Goal: Transaction & Acquisition: Purchase product/service

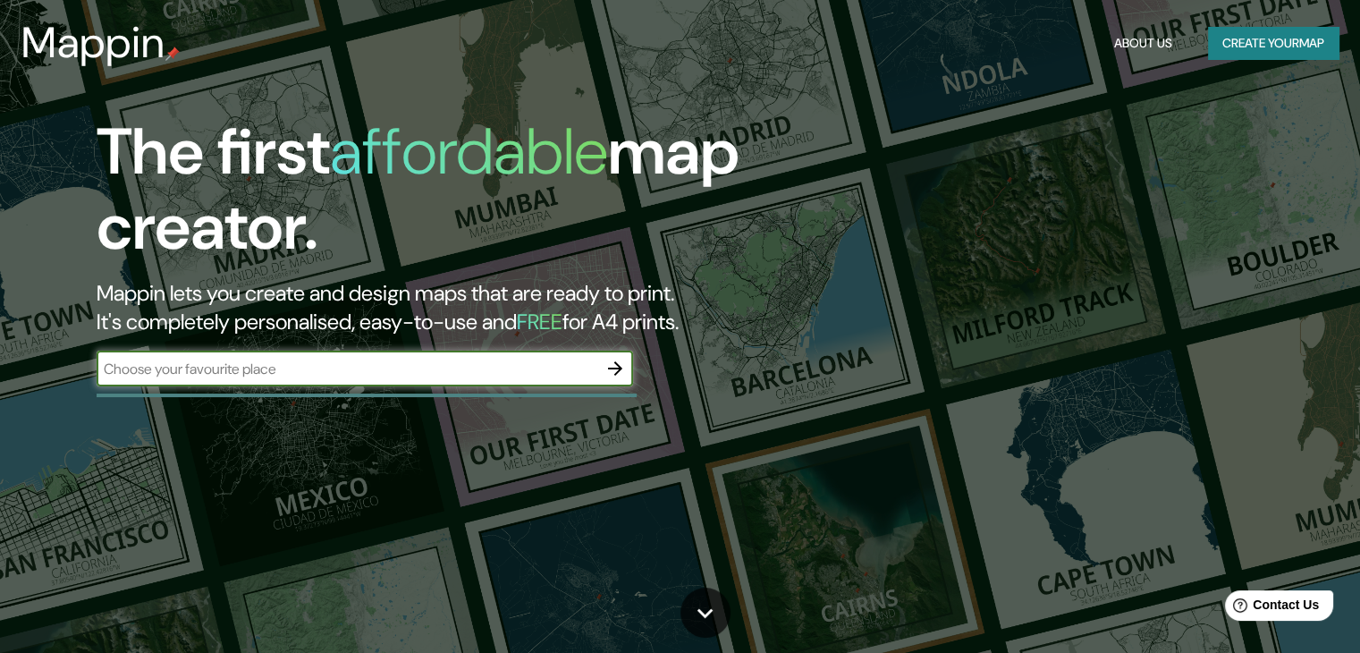
click at [590, 373] on input "text" at bounding box center [347, 369] width 501 height 21
type input "[GEOGRAPHIC_DATA]"
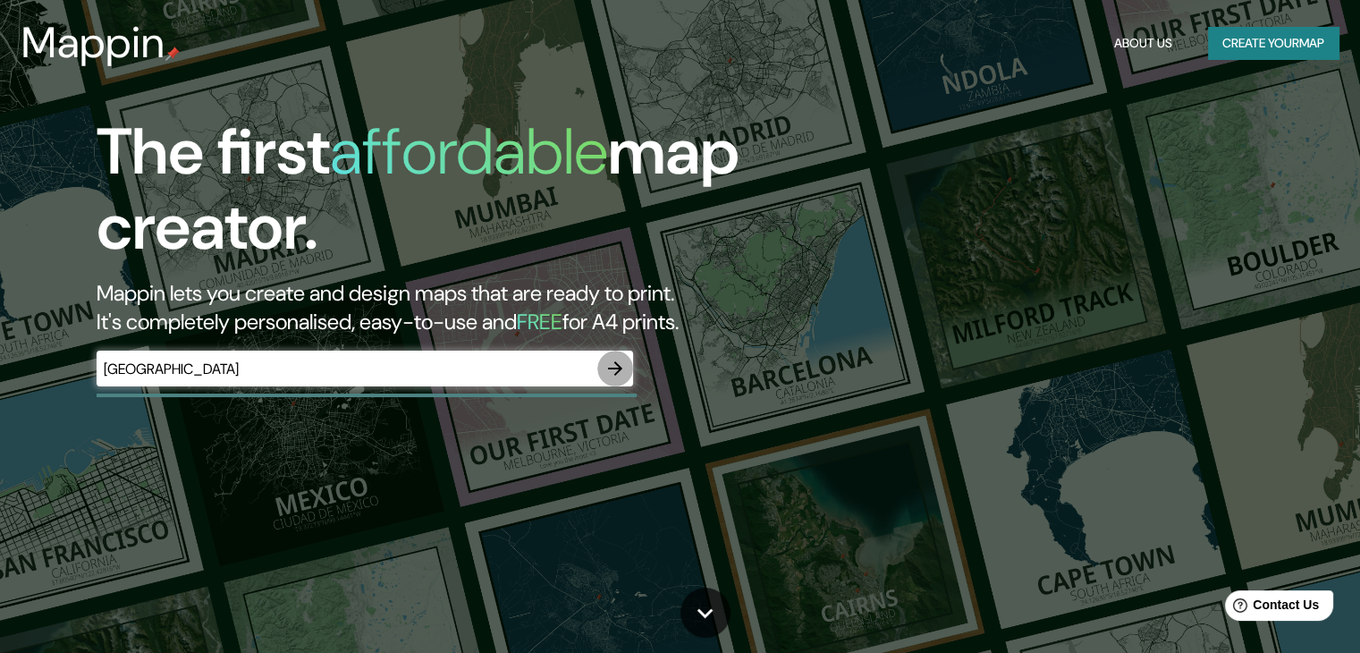
click at [605, 374] on icon "button" at bounding box center [615, 368] width 21 height 21
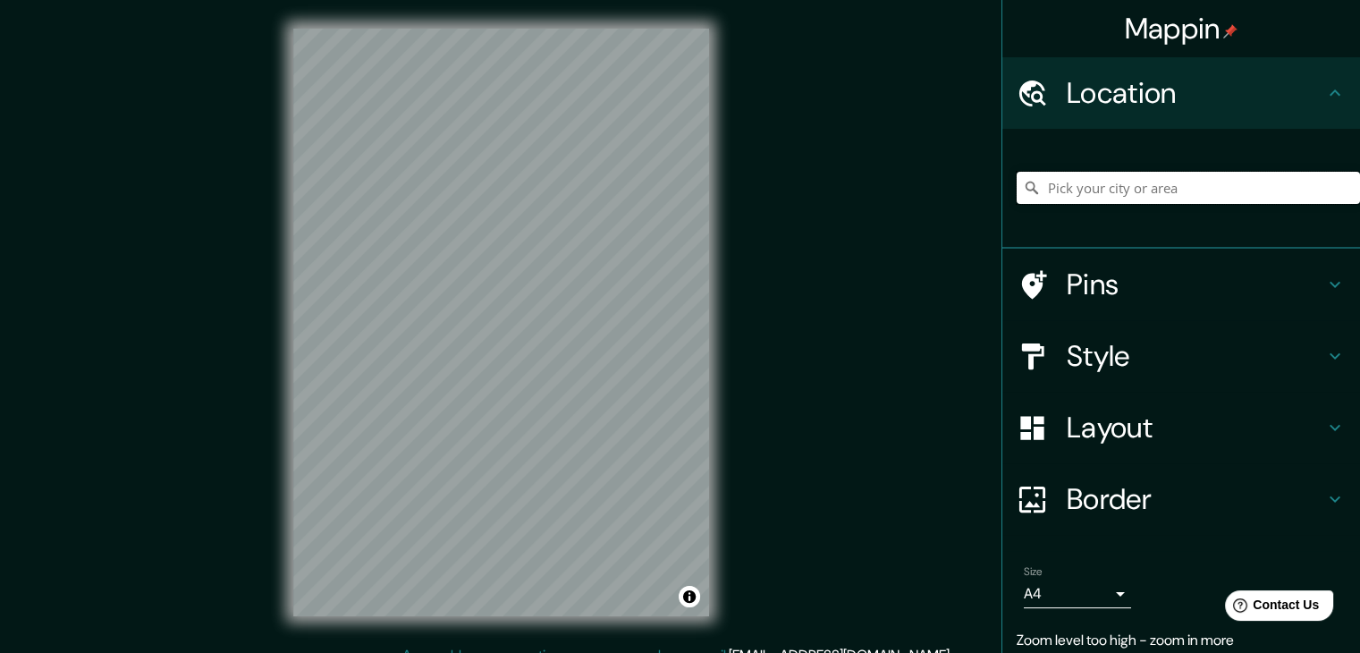
click at [1114, 199] on input "Pick your city or area" at bounding box center [1188, 188] width 343 height 32
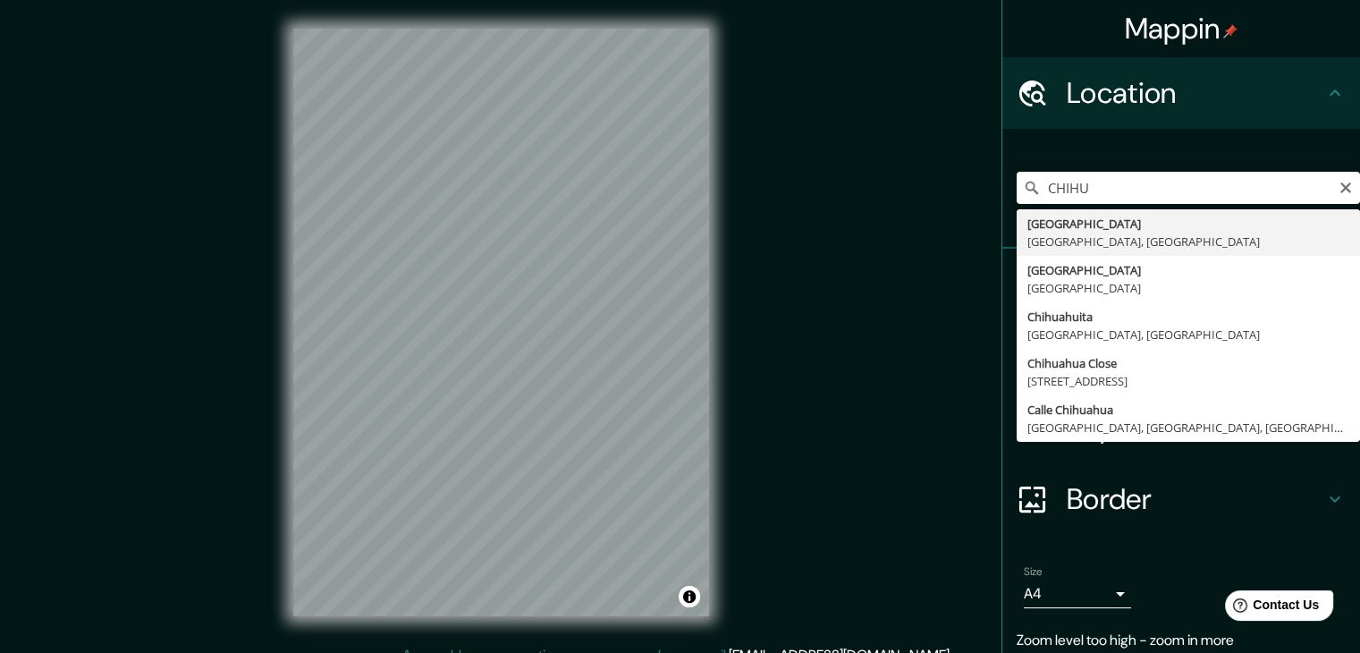
type input "[GEOGRAPHIC_DATA], [GEOGRAPHIC_DATA], [GEOGRAPHIC_DATA]"
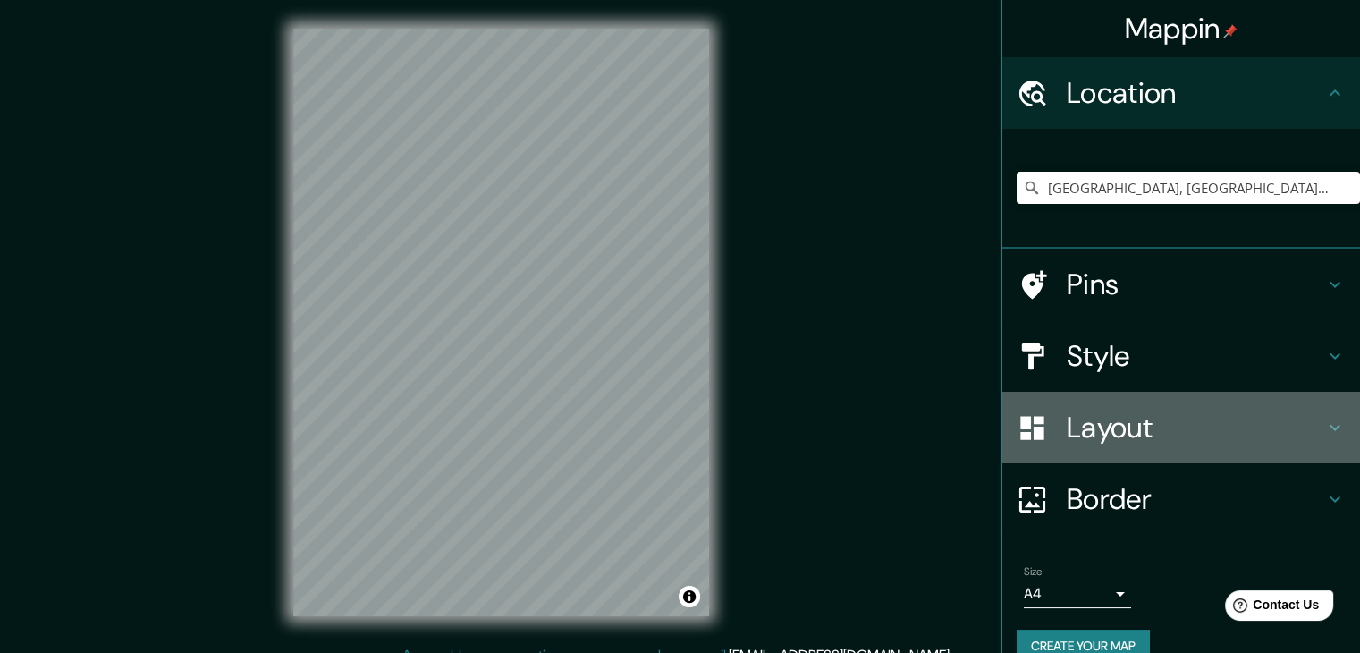
click at [1104, 421] on h4 "Layout" at bounding box center [1196, 428] width 258 height 36
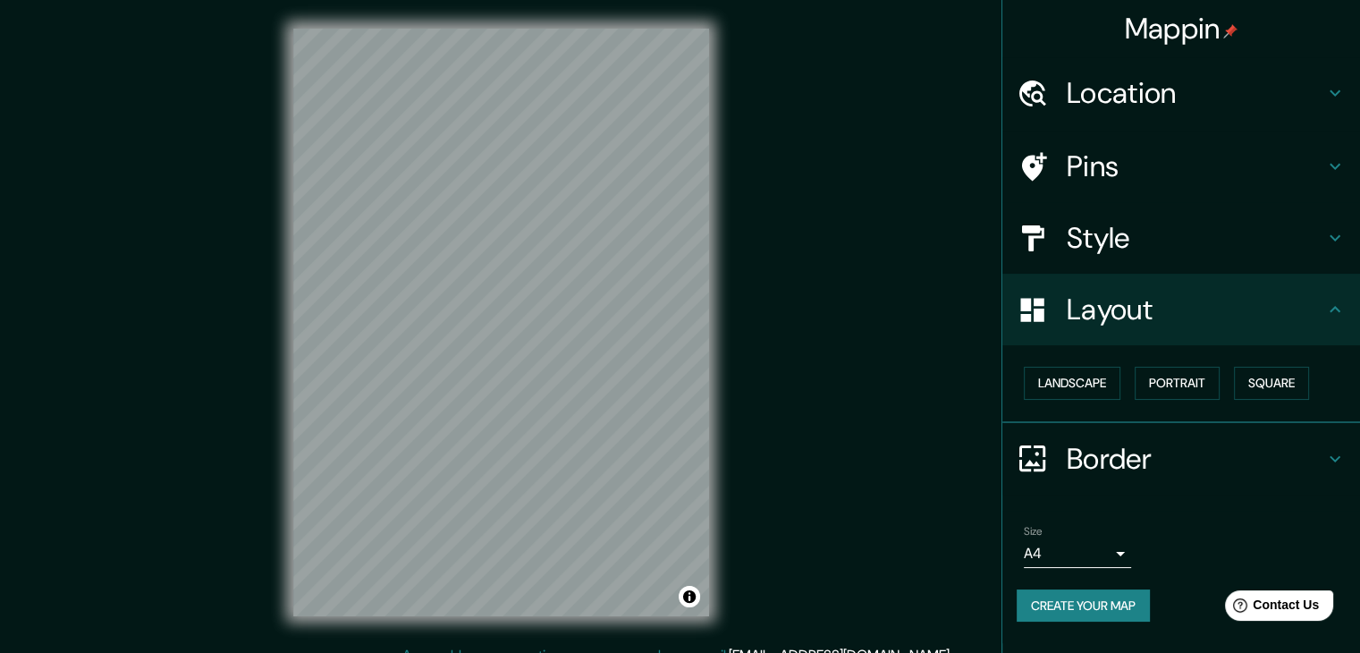
click at [1149, 244] on h4 "Style" at bounding box center [1196, 238] width 258 height 36
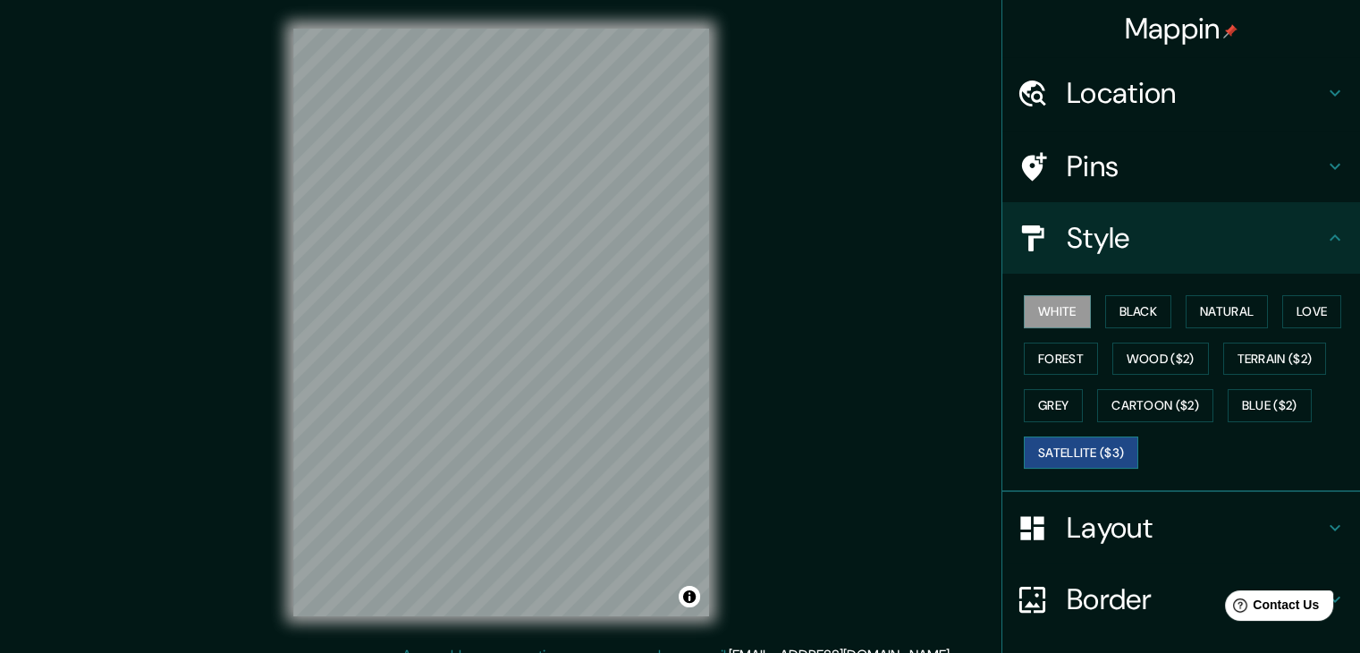
click at [1060, 447] on button "Satellite ($3)" at bounding box center [1081, 452] width 114 height 33
click at [1024, 312] on button "White" at bounding box center [1057, 311] width 67 height 33
click at [1081, 311] on div "White Black Natural Love Forest Wood ($2) Terrain ($2) Grey Cartoon ($2) Blue (…" at bounding box center [1188, 382] width 343 height 188
click at [1106, 305] on button "Black" at bounding box center [1138, 311] width 67 height 33
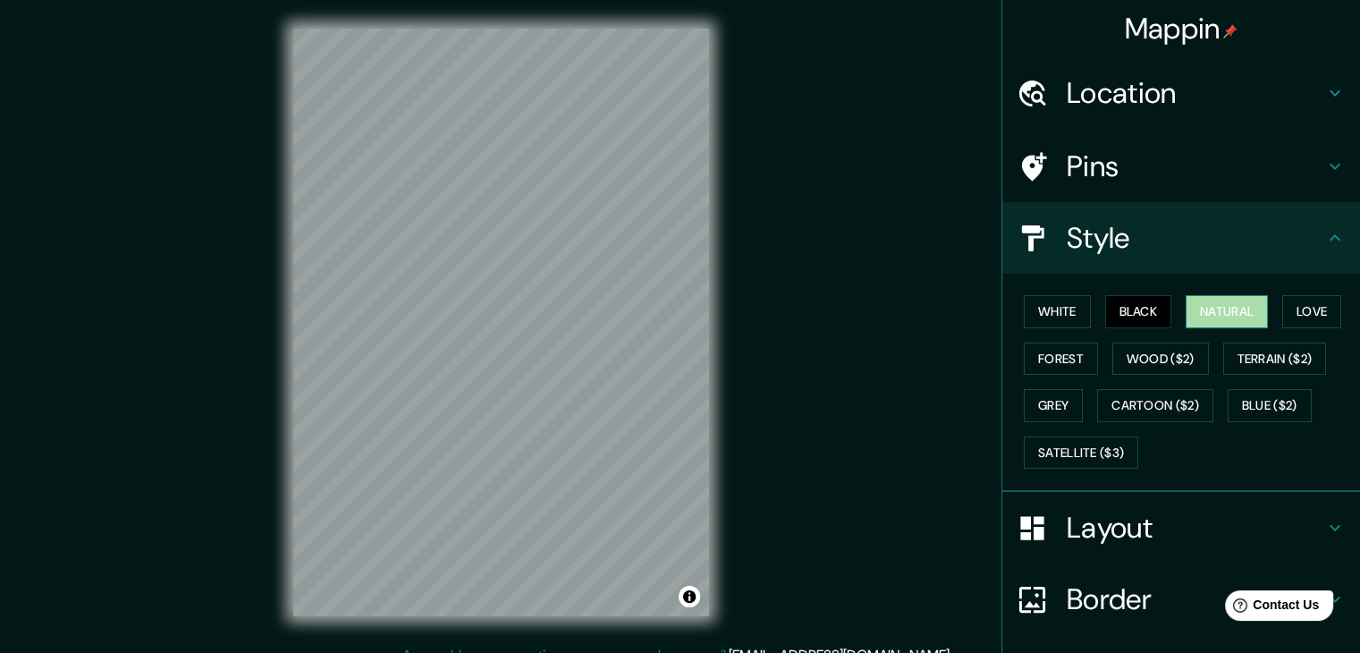
click at [1224, 313] on button "Natural" at bounding box center [1227, 311] width 82 height 33
click at [1311, 323] on button "Love" at bounding box center [1312, 311] width 59 height 33
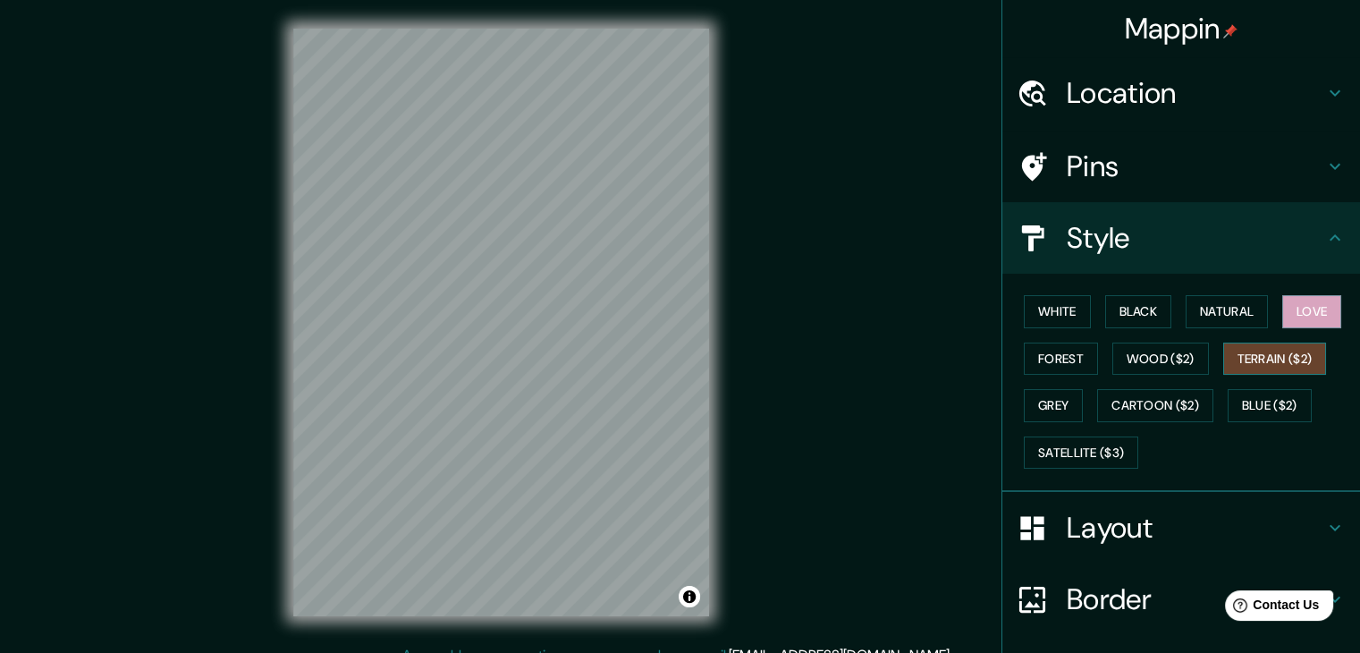
click at [1281, 373] on button "Terrain ($2)" at bounding box center [1276, 359] width 104 height 33
click at [1247, 412] on button "Blue ($2)" at bounding box center [1270, 405] width 84 height 33
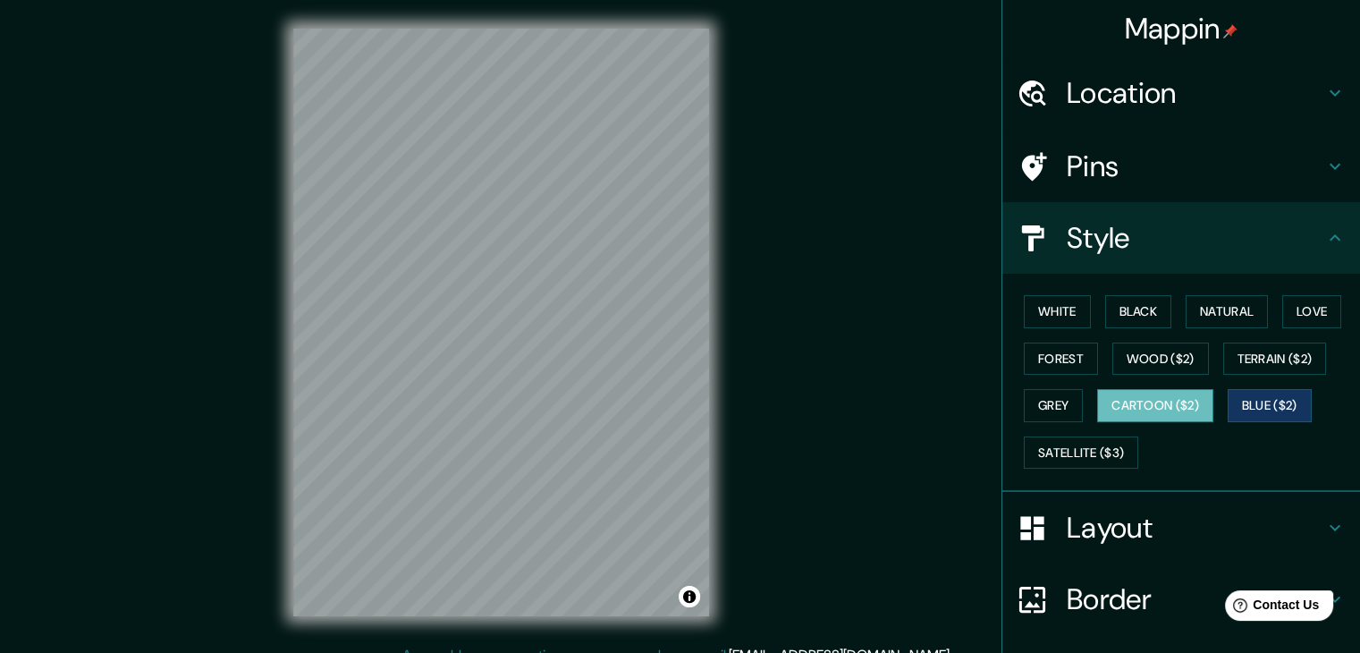
click at [1145, 417] on button "Cartoon ($2)" at bounding box center [1155, 405] width 116 height 33
click at [1040, 406] on button "Grey" at bounding box center [1053, 405] width 59 height 33
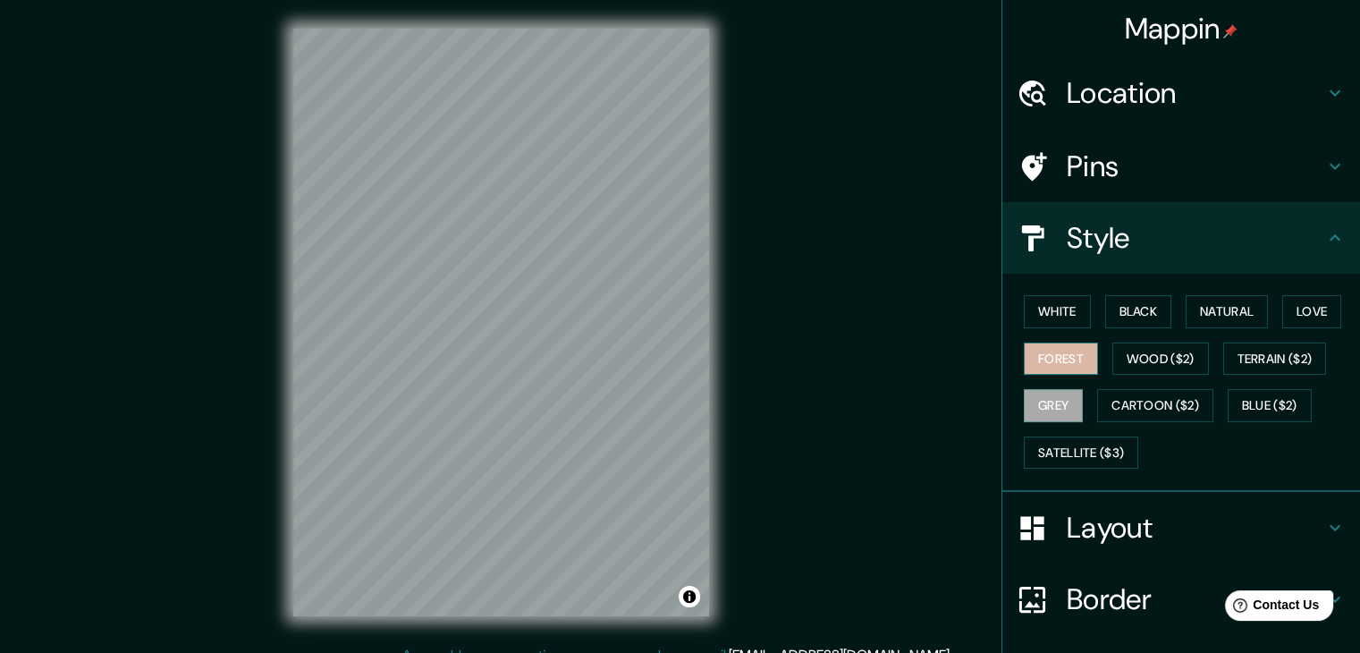
click at [1035, 344] on button "Forest" at bounding box center [1061, 359] width 74 height 33
click at [1126, 351] on button "Wood ($2)" at bounding box center [1161, 359] width 97 height 33
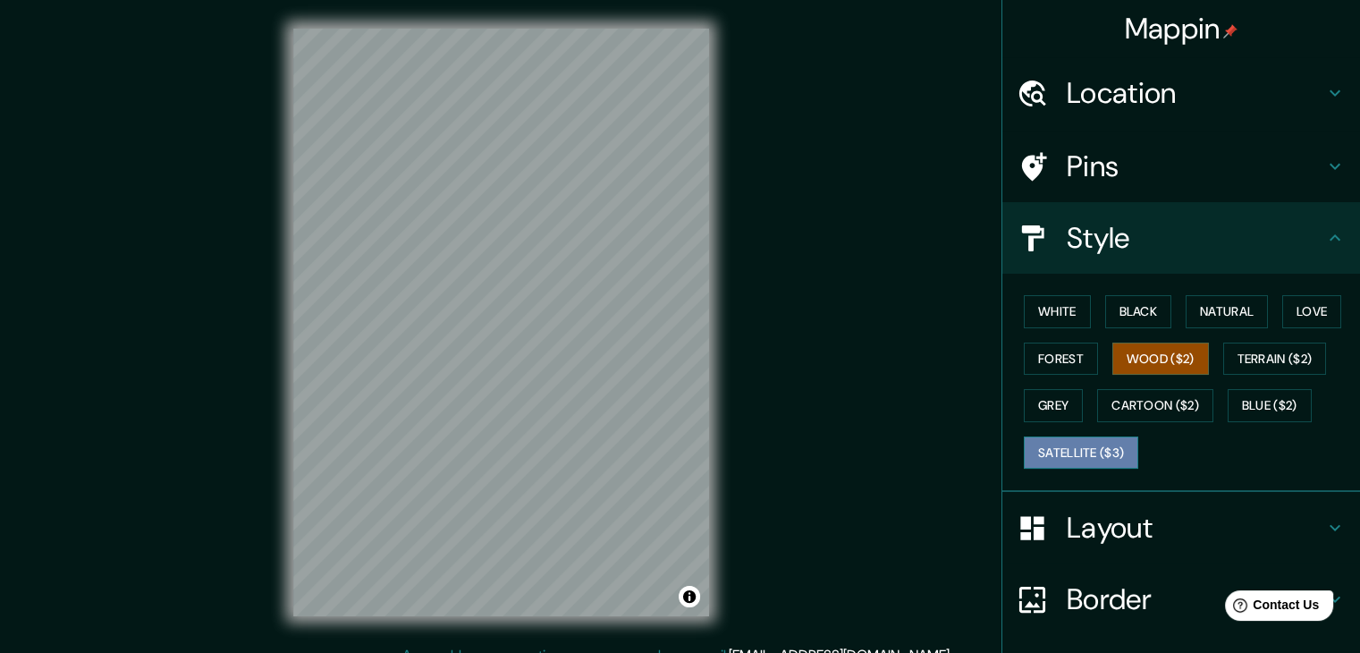
click at [1085, 448] on button "Satellite ($3)" at bounding box center [1081, 452] width 114 height 33
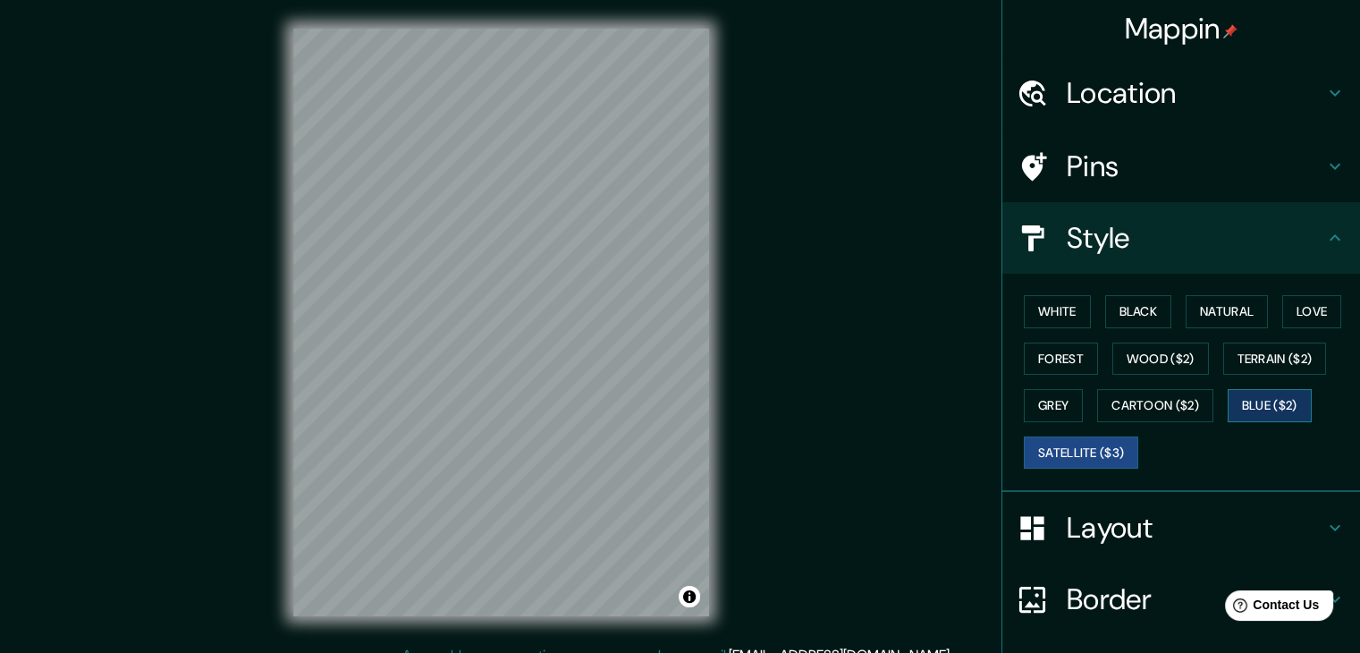
click at [1266, 398] on button "Blue ($2)" at bounding box center [1270, 405] width 84 height 33
click at [1263, 368] on button "Terrain ($2)" at bounding box center [1276, 359] width 104 height 33
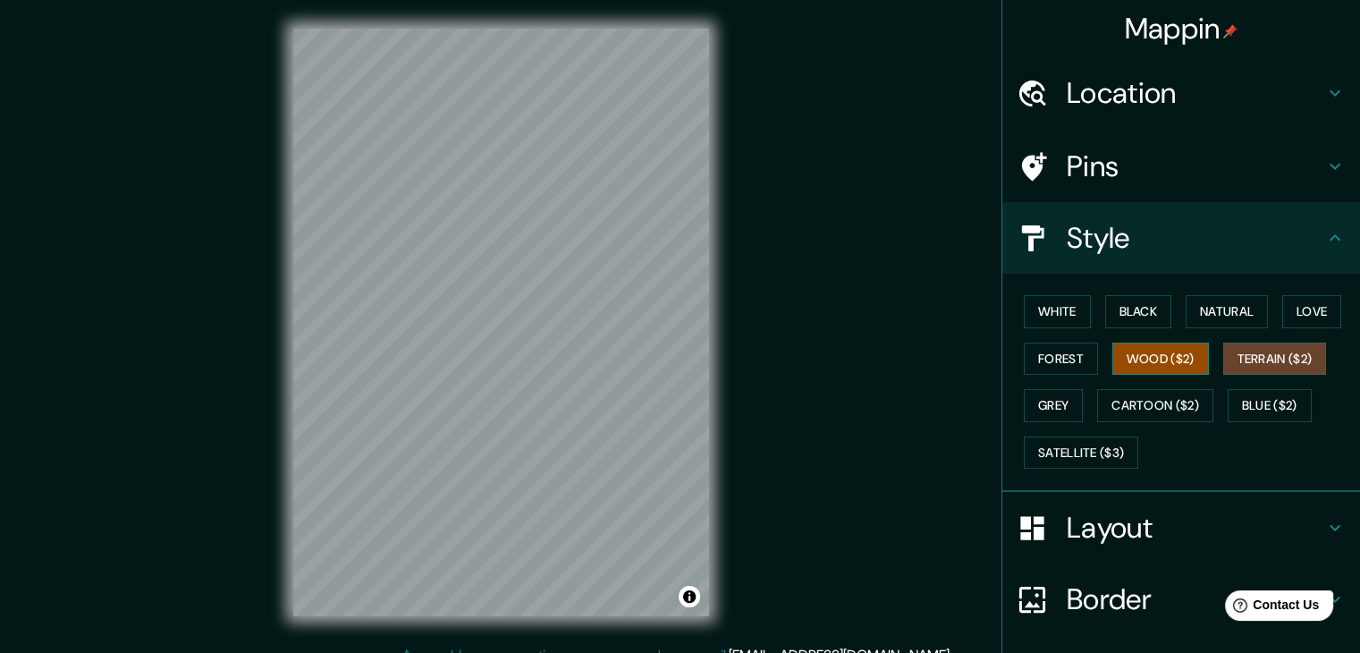
click at [1170, 361] on button "Wood ($2)" at bounding box center [1161, 359] width 97 height 33
click at [1219, 309] on button "Natural" at bounding box center [1227, 311] width 82 height 33
